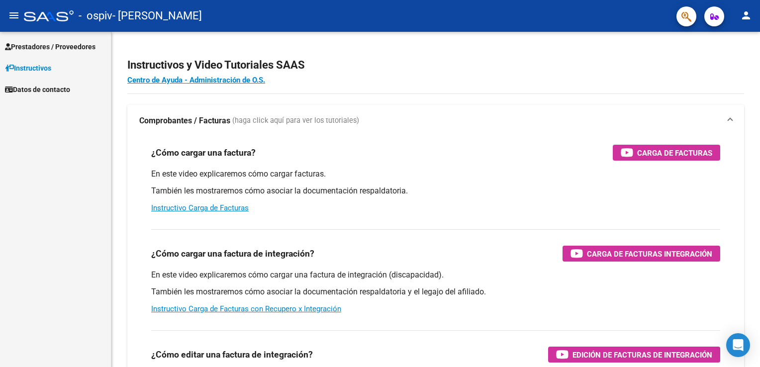
click at [58, 51] on span "Prestadores / Proveedores" at bounding box center [50, 46] width 90 height 11
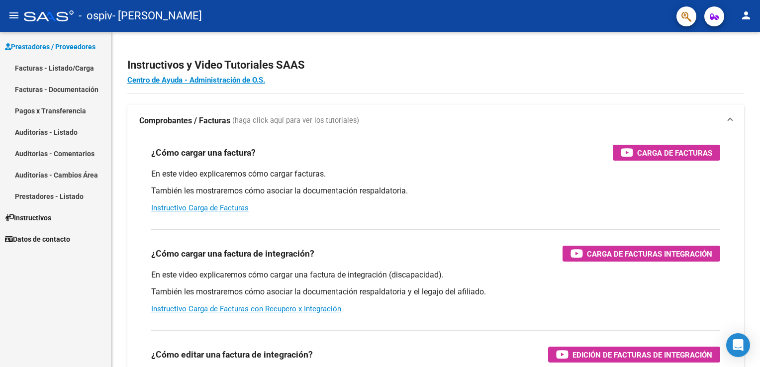
click at [62, 90] on link "Facturas - Documentación" at bounding box center [55, 89] width 111 height 21
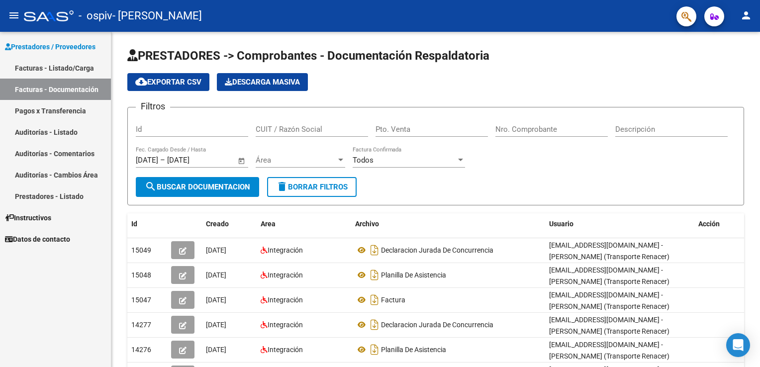
click at [64, 112] on link "Pagos x Transferencia" at bounding box center [55, 110] width 111 height 21
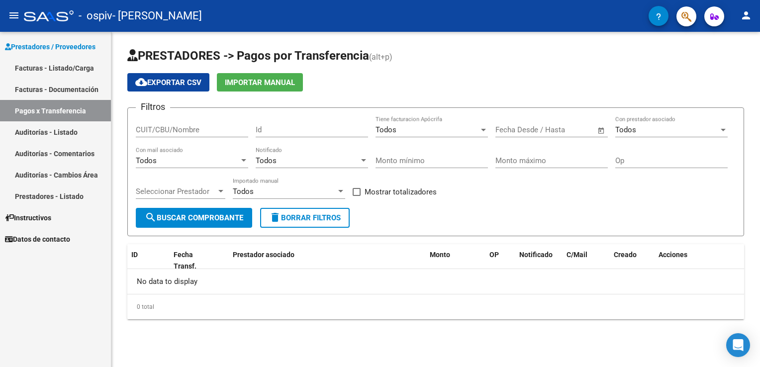
click at [73, 73] on link "Facturas - Listado/Carga" at bounding box center [55, 67] width 111 height 21
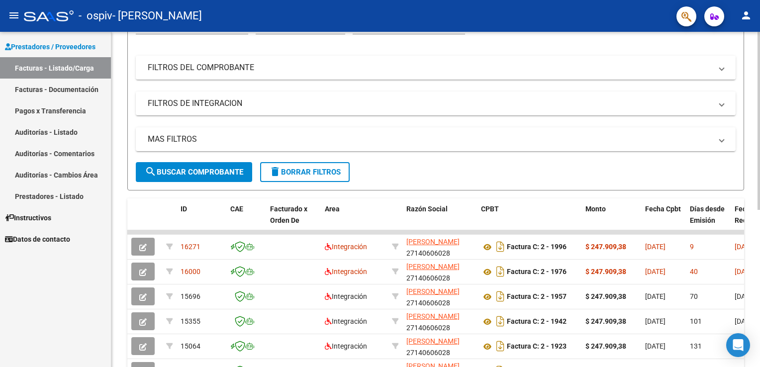
scroll to position [120, 0]
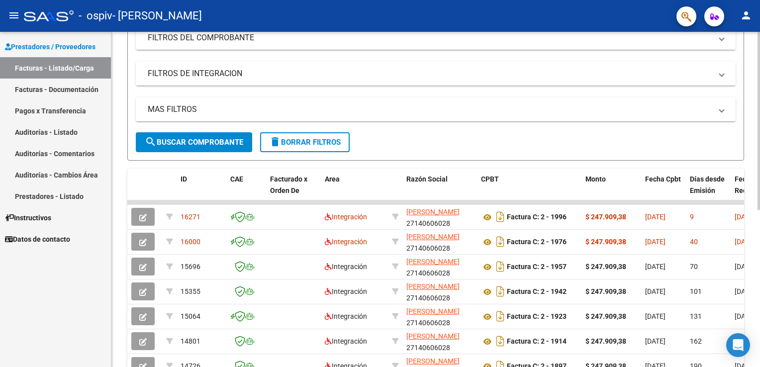
click at [759, 264] on html "menu - ospiv - [PERSON_NAME] person Prestadores / Proveedores Facturas - Listad…" at bounding box center [380, 183] width 760 height 367
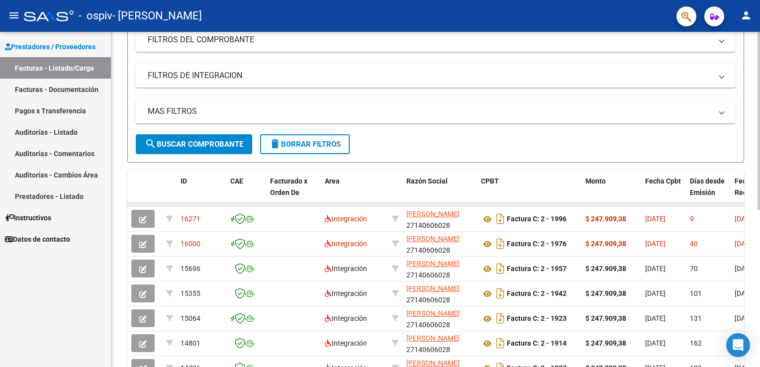
click at [726, 202] on datatable-body-cell at bounding box center [708, 204] width 45 height 4
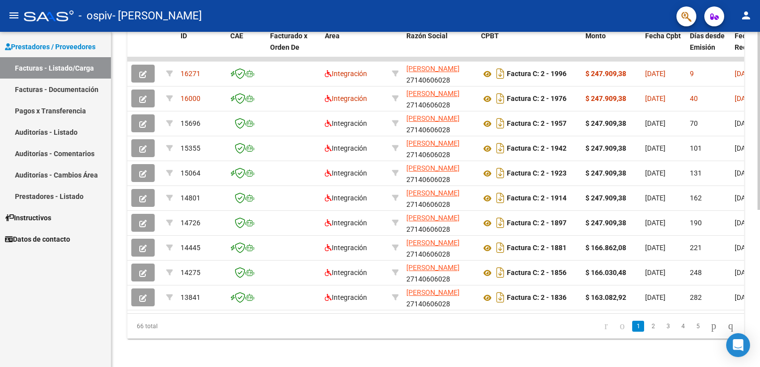
scroll to position [284, 0]
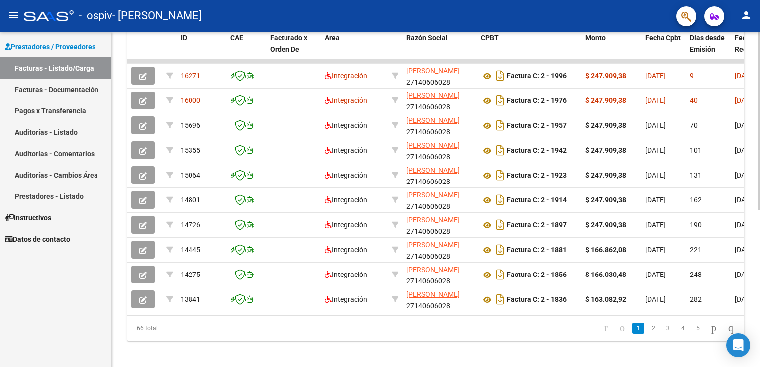
click at [752, 272] on div "Video tutorial PRESTADORES -> Listado de CPBTs Emitidos por Prestadores / Prove…" at bounding box center [436, 59] width 651 height 625
click at [726, 334] on icon "go to last page" at bounding box center [730, 328] width 8 height 12
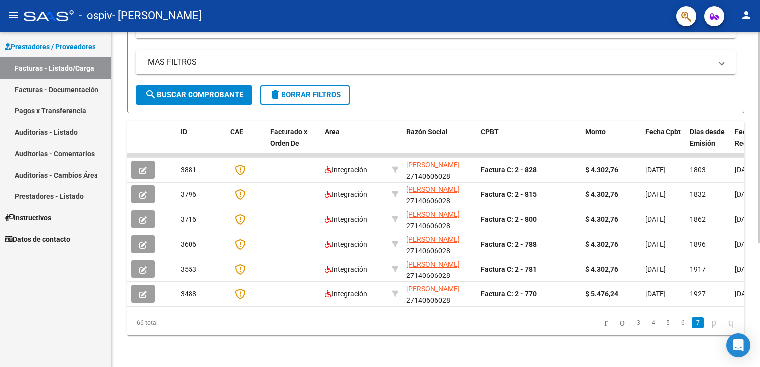
scroll to position [196, 0]
click at [603, 322] on icon "go to first page" at bounding box center [606, 322] width 6 height 12
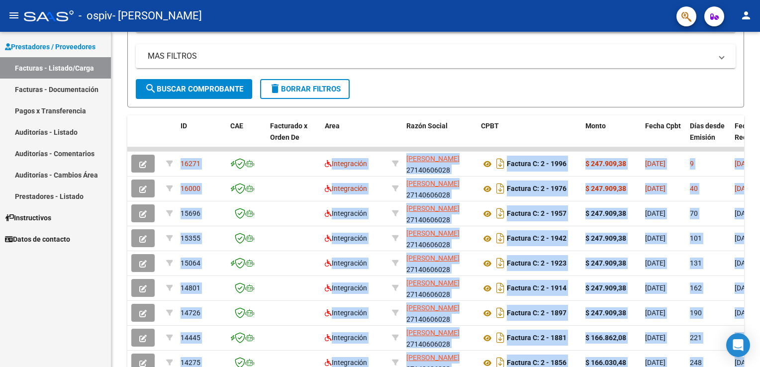
drag, startPoint x: 755, startPoint y: 140, endPoint x: 760, endPoint y: 162, distance: 22.8
click at [759, 162] on html "menu - ospiv - [PERSON_NAME] person Prestadores / Proveedores Facturas - Listad…" at bounding box center [380, 183] width 760 height 367
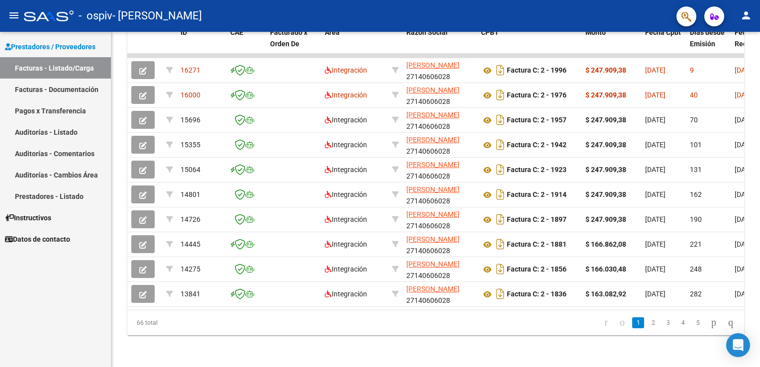
scroll to position [295, 0]
click at [759, 214] on html "menu - ospiv - [PERSON_NAME] person Prestadores / Proveedores Facturas - Listad…" at bounding box center [380, 183] width 760 height 367
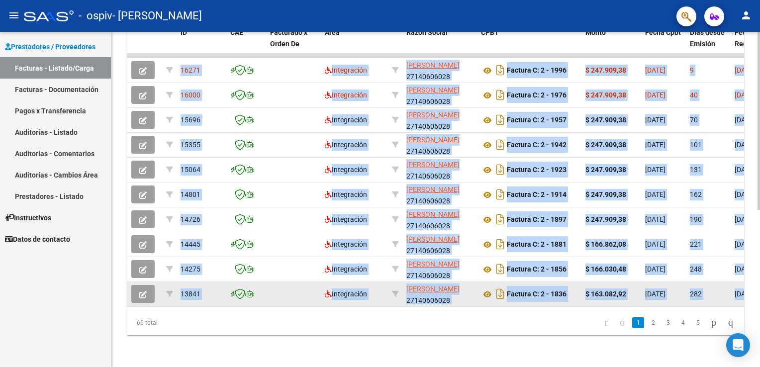
click at [713, 292] on div "282" at bounding box center [708, 293] width 37 height 11
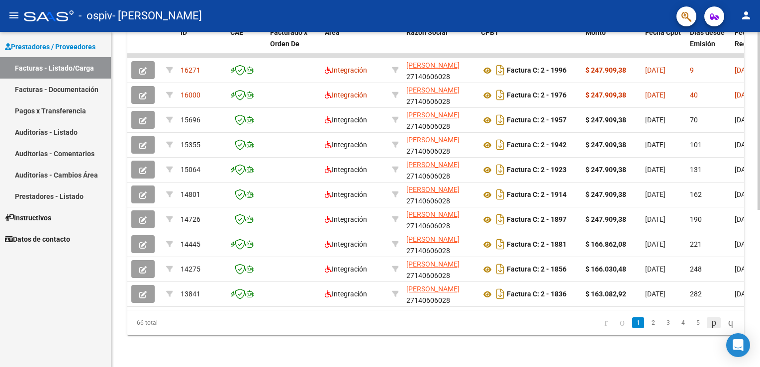
click at [710, 320] on icon "go to next page" at bounding box center [714, 322] width 8 height 12
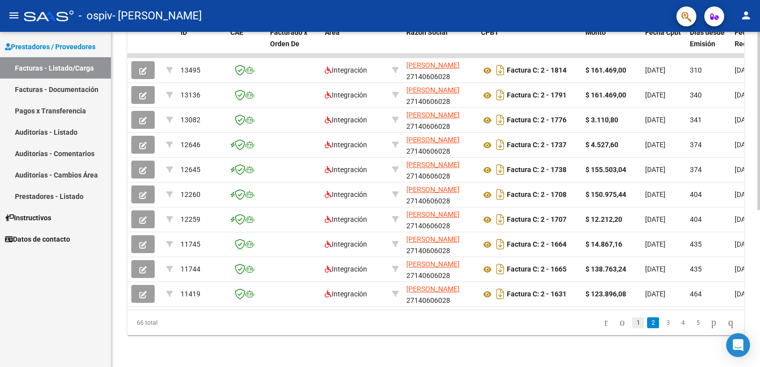
click at [632, 321] on link "1" at bounding box center [638, 322] width 12 height 11
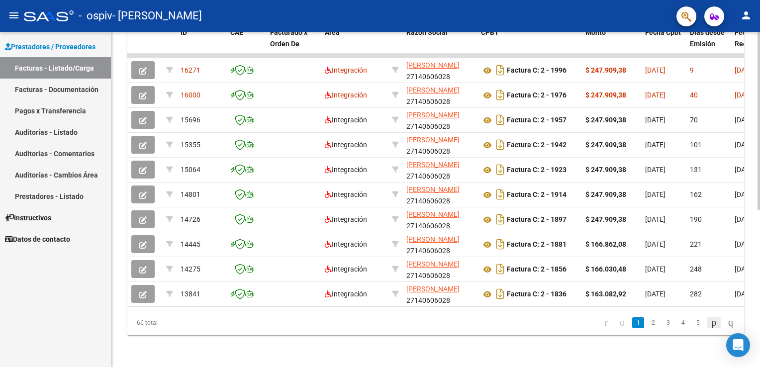
click at [710, 326] on icon "go to next page" at bounding box center [714, 322] width 8 height 12
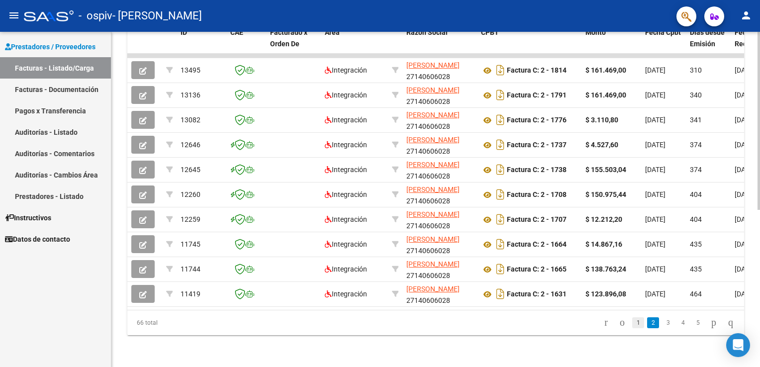
click at [632, 323] on link "1" at bounding box center [638, 322] width 12 height 11
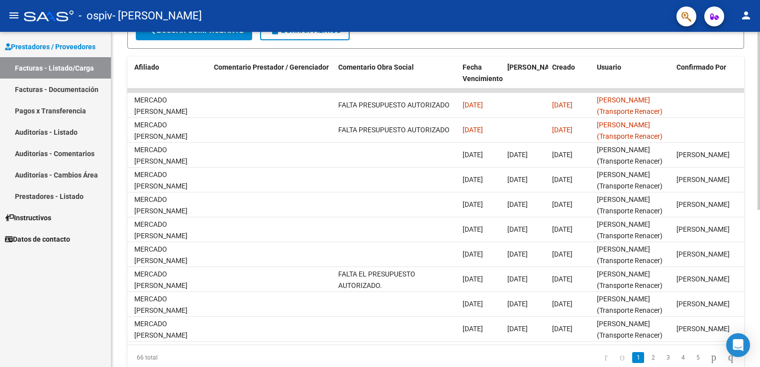
scroll to position [263, 0]
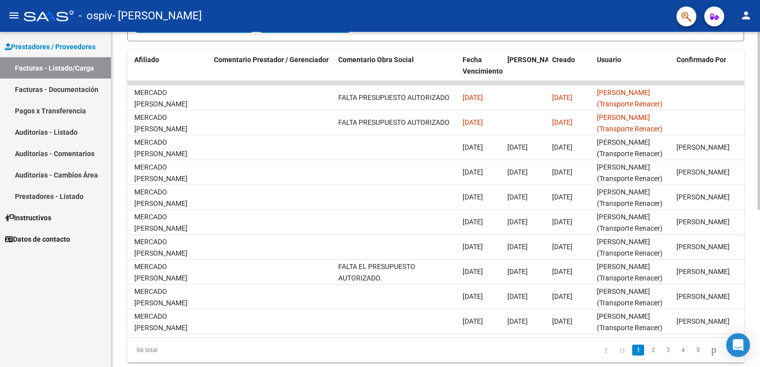
click at [756, 215] on div "Video tutorial PRESTADORES -> Listado de CPBTs Emitidos por Prestadores / Prove…" at bounding box center [436, 81] width 651 height 625
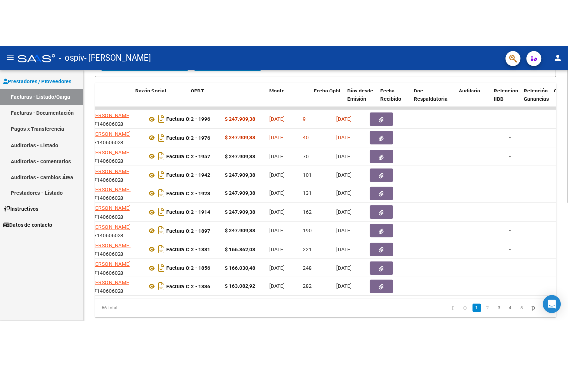
scroll to position [0, 195]
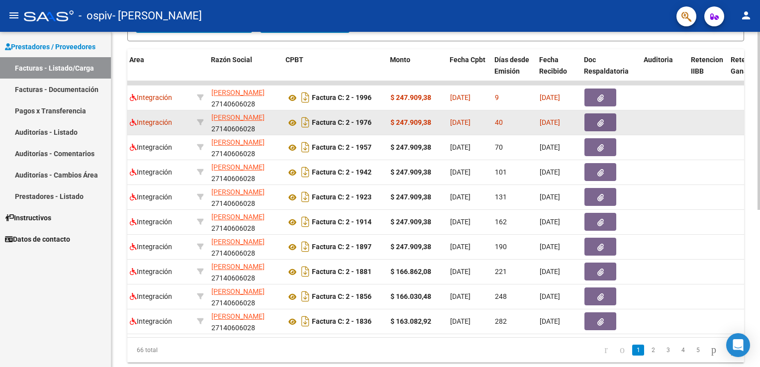
click at [598, 124] on icon "button" at bounding box center [600, 122] width 6 height 7
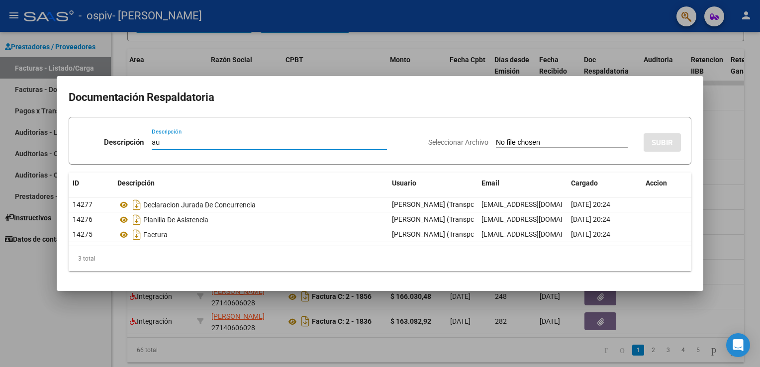
type input "a"
type input "AUTORIZACION DE TRANSPORTE"
click at [453, 142] on span "Seleccionar Archivo" at bounding box center [458, 142] width 60 height 8
click at [496, 142] on input "Seleccionar Archivo" at bounding box center [562, 142] width 132 height 9
type input "C:\fakepath\AUTORIZACION DE TRANSPORTE MERCADO.pdf"
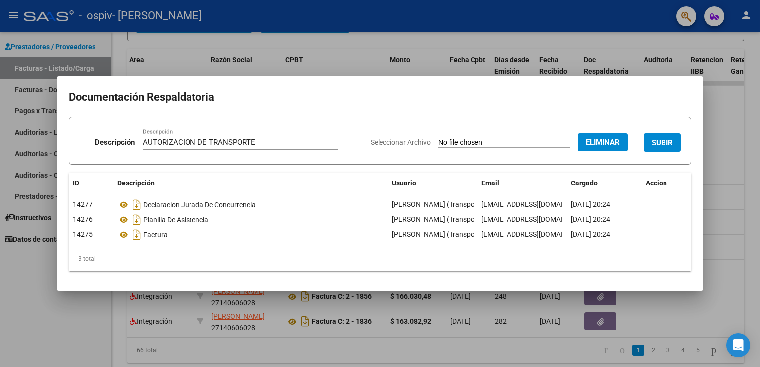
click at [665, 138] on span "SUBIR" at bounding box center [661, 142] width 21 height 9
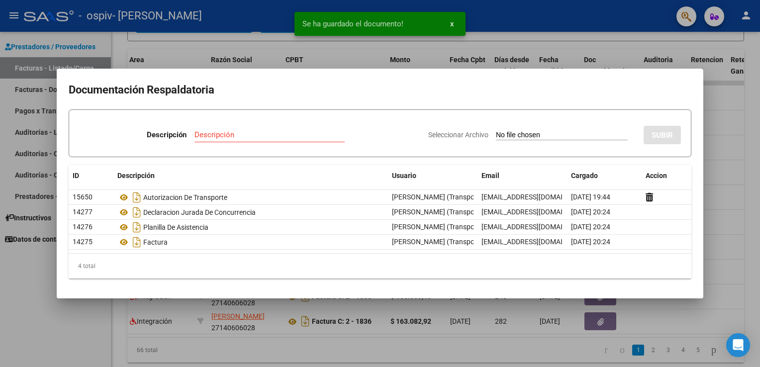
click at [726, 121] on div at bounding box center [380, 183] width 760 height 367
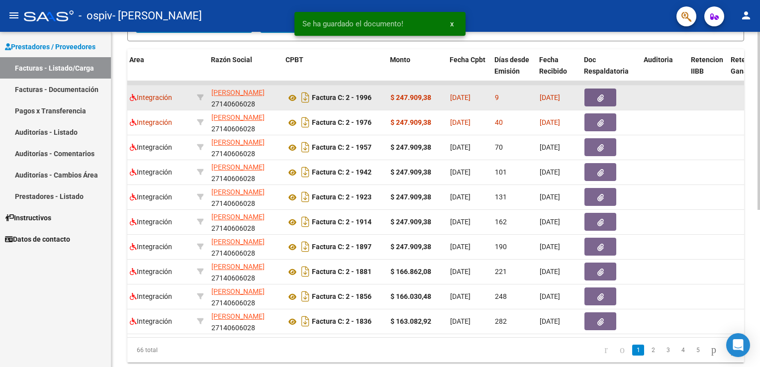
click at [591, 93] on button "button" at bounding box center [600, 98] width 32 height 18
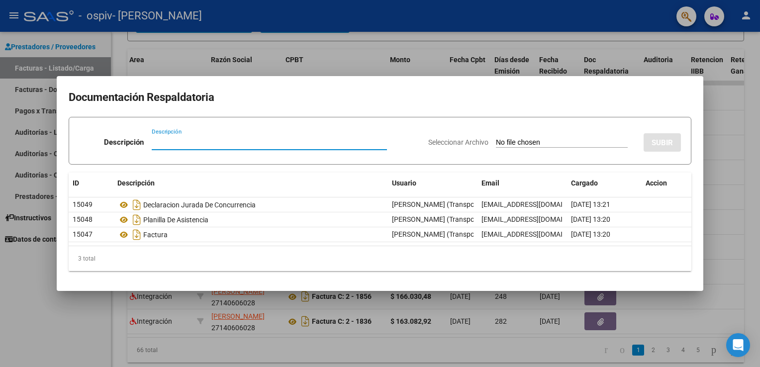
click at [236, 141] on input "Descripción" at bounding box center [269, 142] width 235 height 9
type input "AUTORIZACION DE TRANSPORTE"
click at [496, 144] on input "Seleccionar Archivo" at bounding box center [562, 142] width 132 height 9
type input "C:\fakepath\AUTORIZACION DE TRANSPORTE MERCADO.pdf"
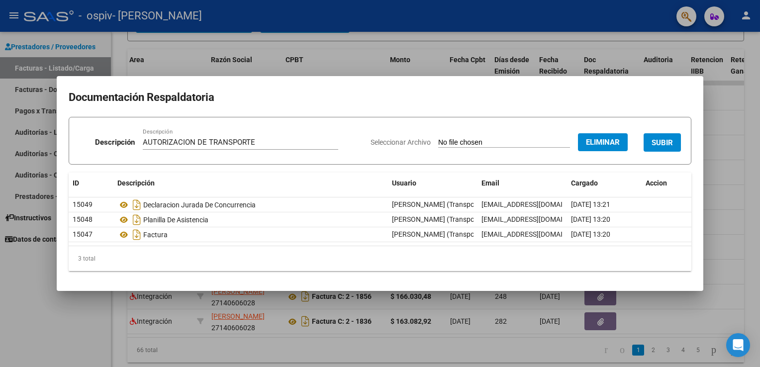
click at [658, 142] on span "SUBIR" at bounding box center [661, 142] width 21 height 9
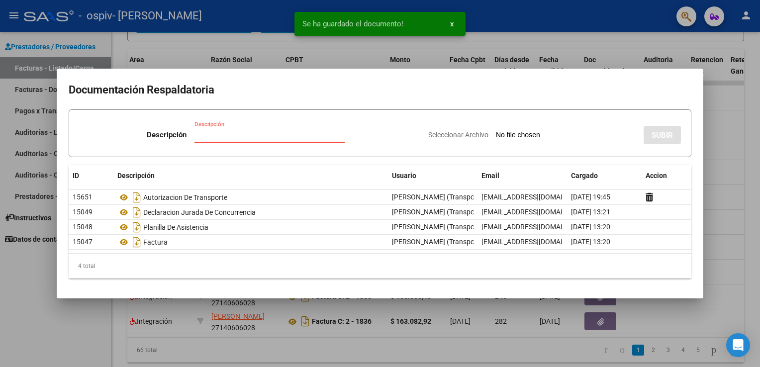
click at [307, 138] on input "Descripción" at bounding box center [269, 134] width 150 height 9
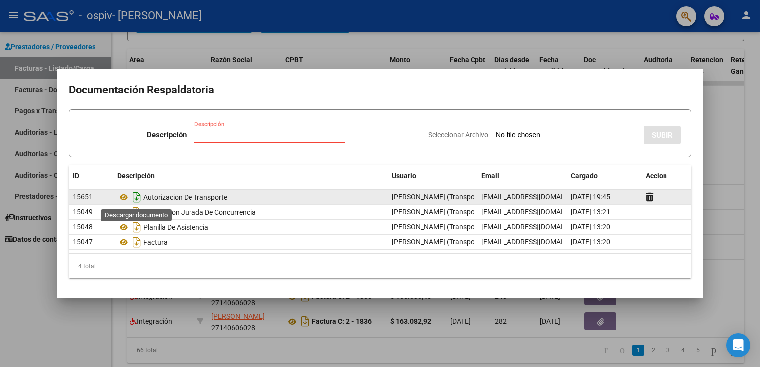
click at [135, 196] on icon "Descargar documento" at bounding box center [136, 197] width 13 height 16
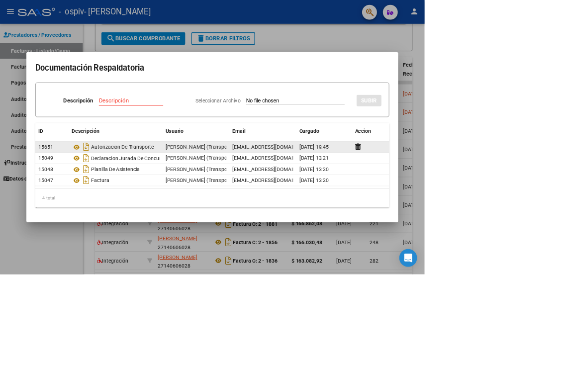
scroll to position [275, 0]
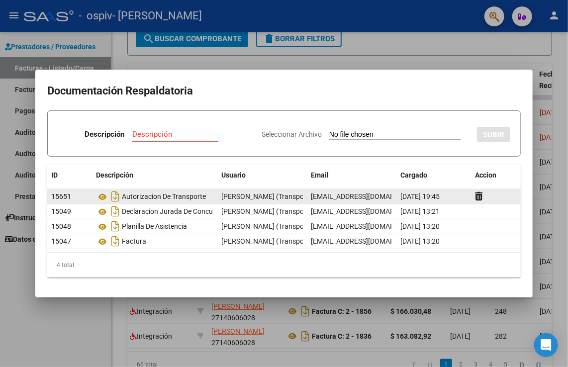
click at [485, 69] on div at bounding box center [284, 183] width 568 height 367
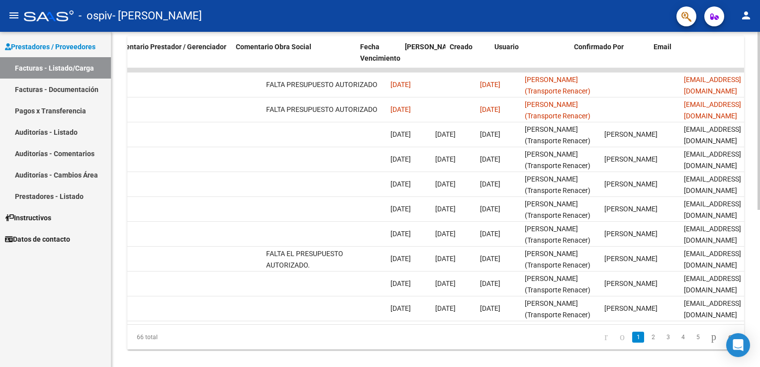
scroll to position [0, 1480]
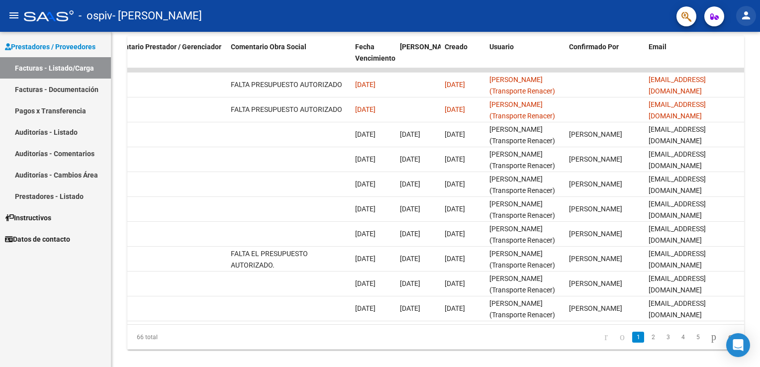
click at [746, 13] on mat-icon "person" at bounding box center [746, 15] width 12 height 12
click at [726, 67] on button "exit_to_app Salir" at bounding box center [725, 66] width 61 height 24
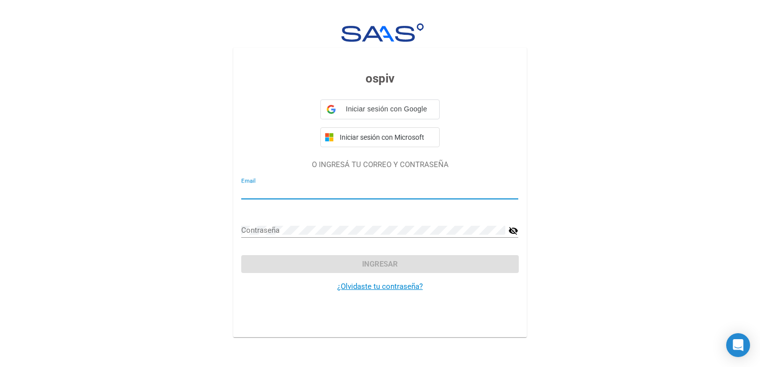
type input "[EMAIL_ADDRESS][DOMAIN_NAME]"
